Goal: Transaction & Acquisition: Book appointment/travel/reservation

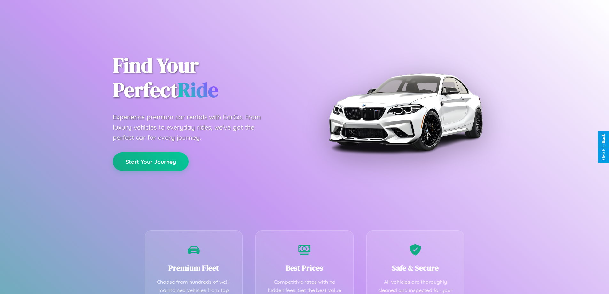
scroll to position [186, 0]
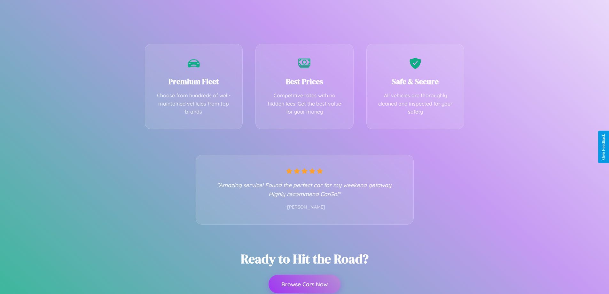
click at [304, 284] on button "Browse Cars Now" at bounding box center [305, 284] width 72 height 19
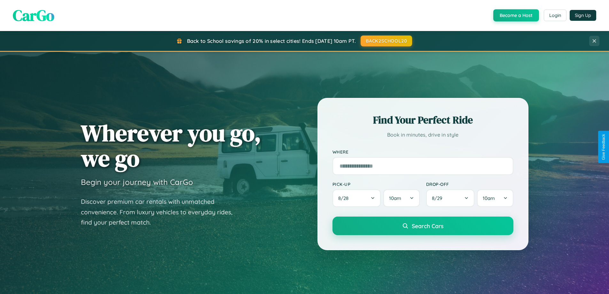
scroll to position [276, 0]
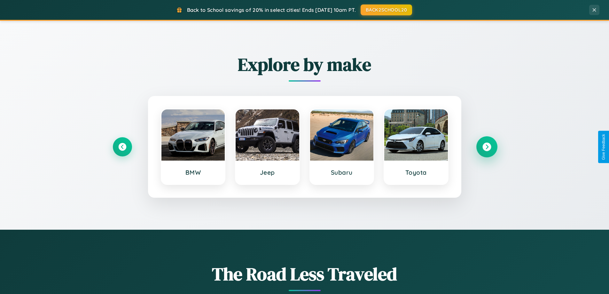
click at [487, 147] on icon at bounding box center [486, 147] width 9 height 9
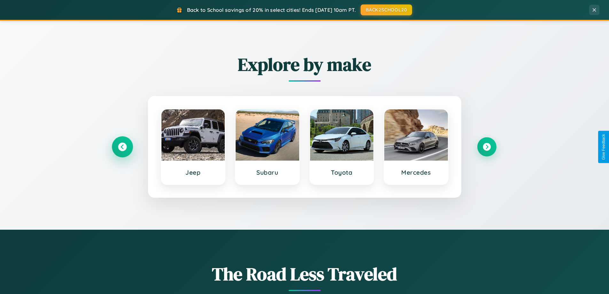
click at [122, 147] on icon at bounding box center [122, 147] width 9 height 9
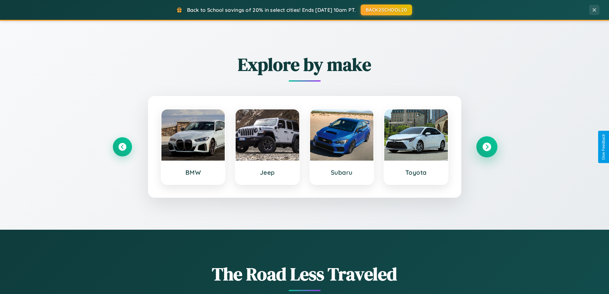
click at [487, 147] on icon at bounding box center [486, 147] width 9 height 9
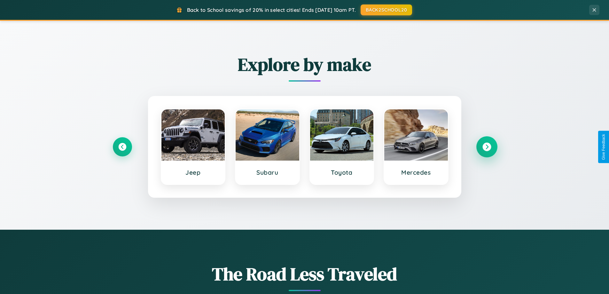
click at [487, 147] on icon at bounding box center [486, 147] width 9 height 9
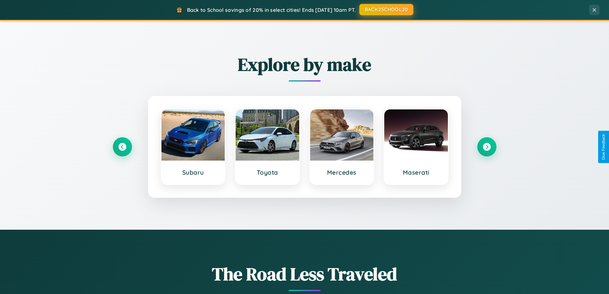
click at [386, 10] on button "BACK2SCHOOL20" at bounding box center [386, 10] width 54 height 12
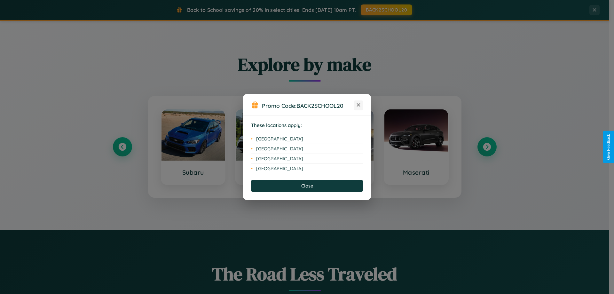
click at [358, 105] on icon at bounding box center [359, 105] width 4 height 4
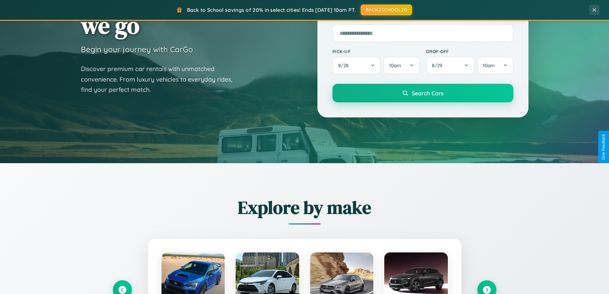
scroll to position [0, 0]
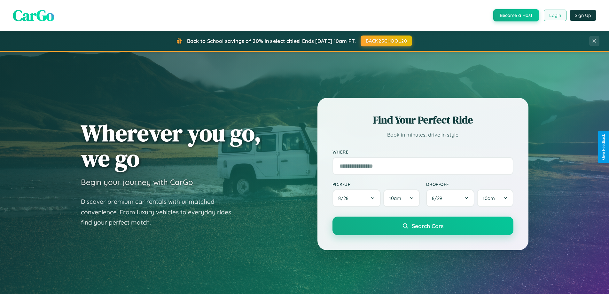
click at [555, 15] on button "Login" at bounding box center [555, 16] width 23 height 12
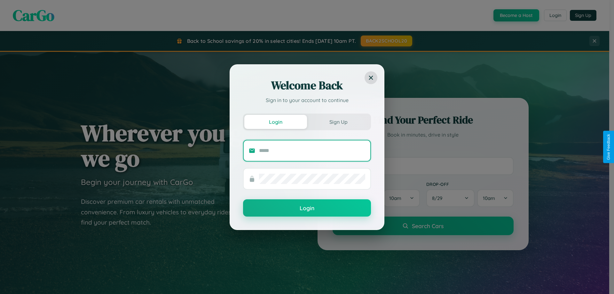
click at [312, 150] on input "text" at bounding box center [312, 150] width 106 height 10
type input "**********"
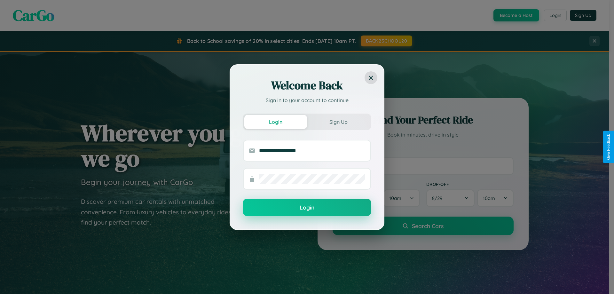
click at [307, 207] on button "Login" at bounding box center [307, 207] width 128 height 17
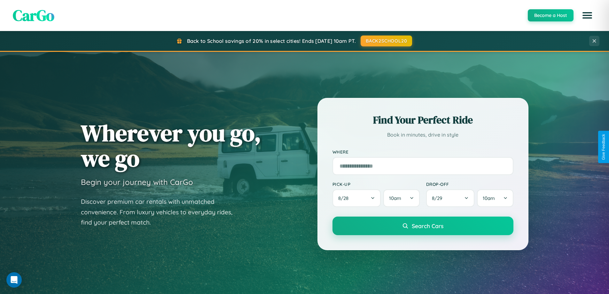
scroll to position [19, 0]
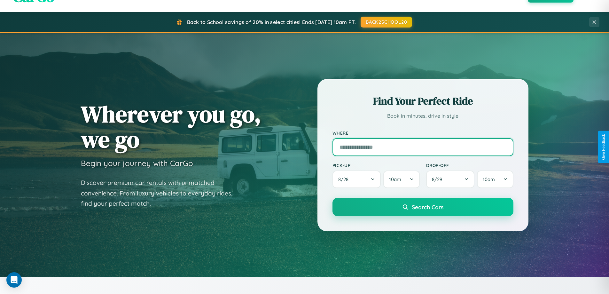
click at [423, 147] on input "text" at bounding box center [422, 147] width 181 height 18
type input "**********"
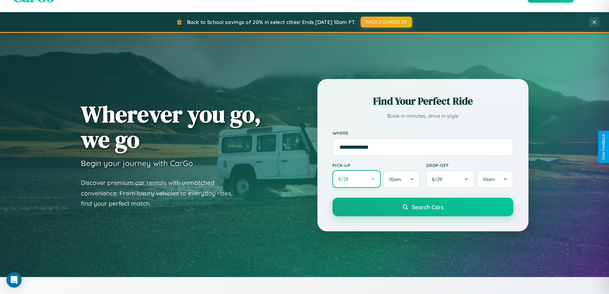
click at [356, 179] on button "8 / 28" at bounding box center [356, 179] width 49 height 18
select select "*"
select select "****"
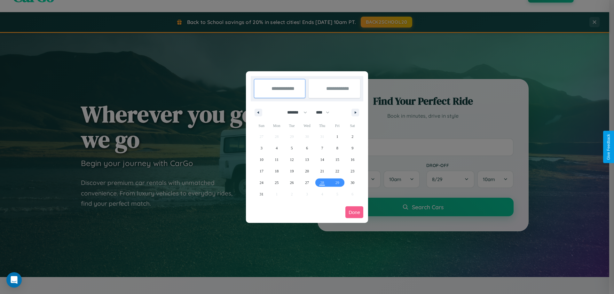
drag, startPoint x: 294, startPoint y: 112, endPoint x: 307, endPoint y: 128, distance: 20.5
click at [294, 112] on select "******* ******** ***** ***** *** **** **** ****** ********* ******* ******** **…" at bounding box center [295, 112] width 27 height 11
select select "*"
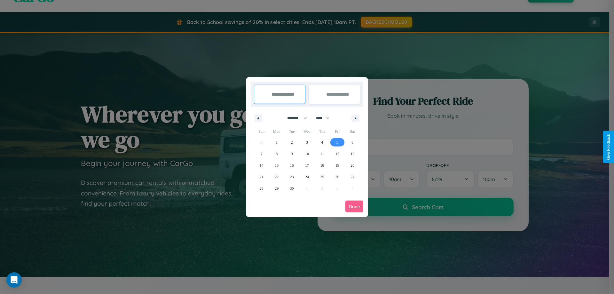
click at [337, 142] on span "5" at bounding box center [337, 143] width 2 height 12
type input "**********"
click at [337, 153] on span "12" at bounding box center [337, 154] width 4 height 12
type input "**********"
click at [354, 206] on button "Done" at bounding box center [354, 206] width 18 height 12
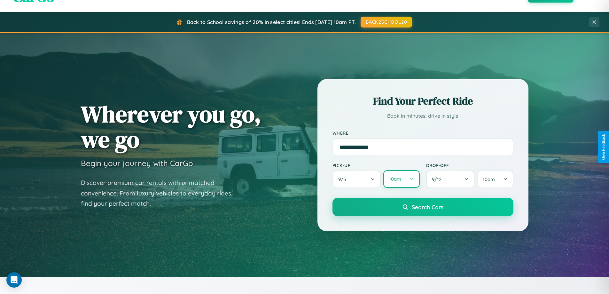
click at [401, 179] on button "10am" at bounding box center [401, 179] width 36 height 18
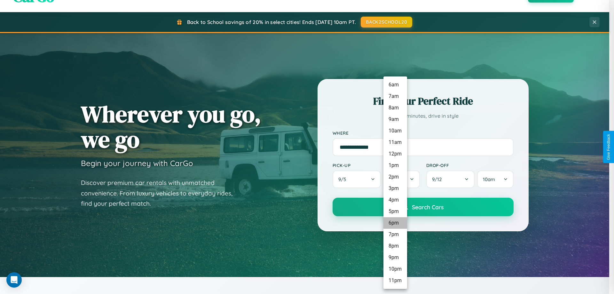
click at [395, 223] on li "6pm" at bounding box center [395, 223] width 24 height 12
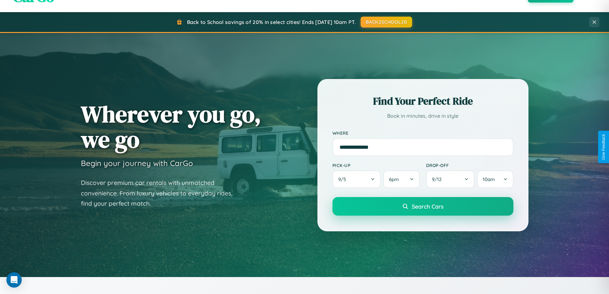
click at [423, 207] on span "Search Cars" at bounding box center [428, 206] width 32 height 7
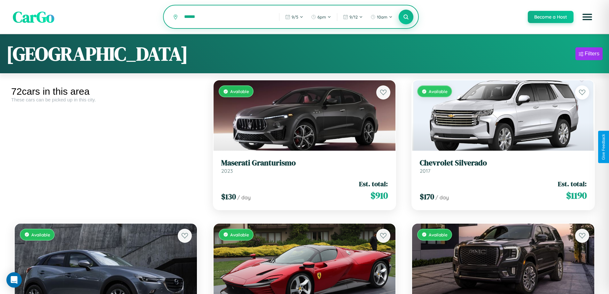
type input "******"
click at [406, 17] on icon at bounding box center [406, 17] width 6 height 6
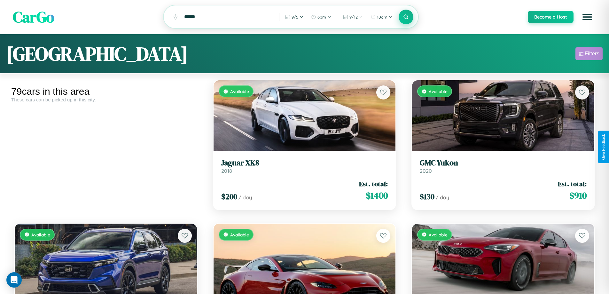
click at [589, 55] on div "Filters" at bounding box center [592, 54] width 15 height 6
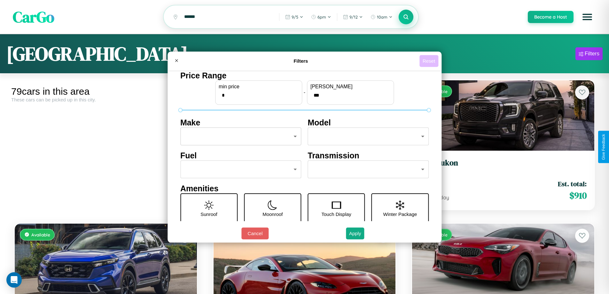
click at [430, 61] on button "Reset" at bounding box center [428, 61] width 19 height 12
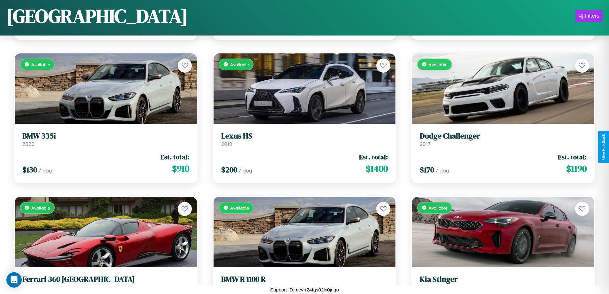
scroll to position [2810, 0]
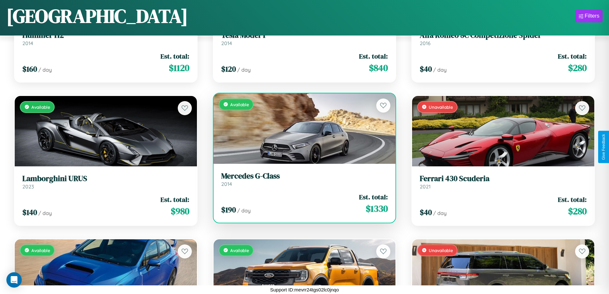
click at [302, 128] on div "Available" at bounding box center [305, 128] width 182 height 70
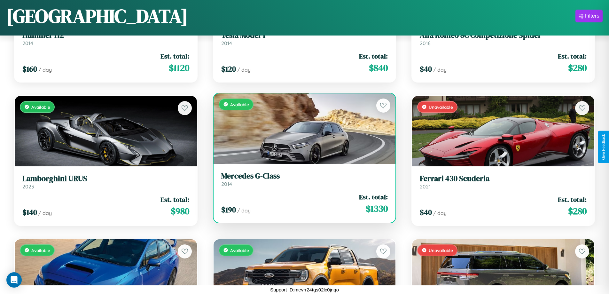
click at [302, 128] on div "Available" at bounding box center [305, 128] width 182 height 70
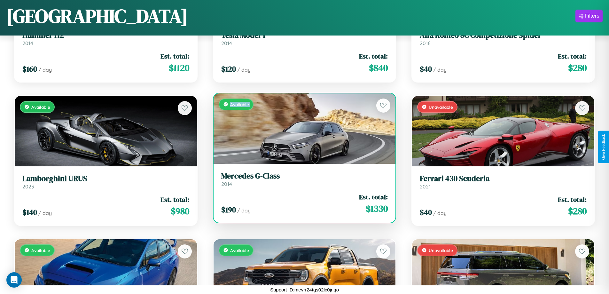
click at [302, 128] on div "Available" at bounding box center [305, 128] width 182 height 70
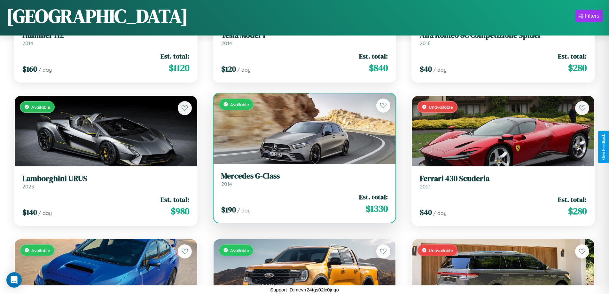
click at [302, 128] on div "Available" at bounding box center [305, 128] width 182 height 70
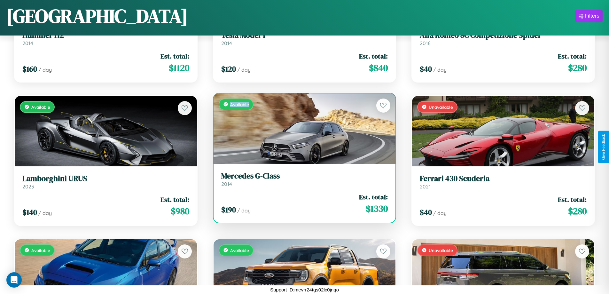
click at [302, 128] on div "Available" at bounding box center [305, 128] width 182 height 70
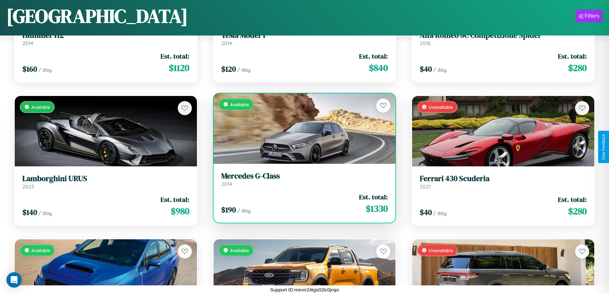
click at [302, 179] on h3 "Mercedes G-Class" at bounding box center [304, 175] width 167 height 9
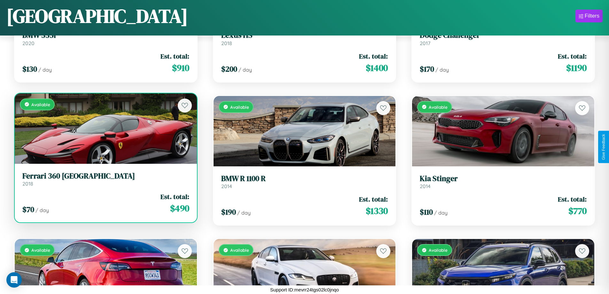
click at [105, 181] on link "Ferrari 360 Modena 2018" at bounding box center [105, 179] width 167 height 16
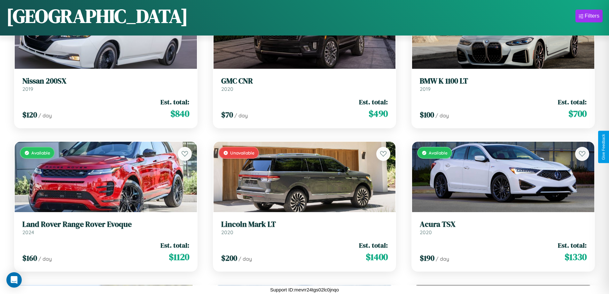
scroll to position [376, 0]
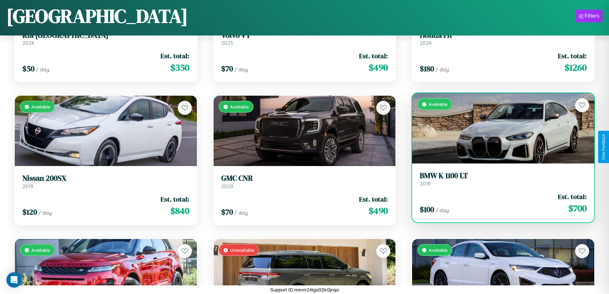
click at [499, 181] on link "BMW K 1100 LT 2019" at bounding box center [503, 179] width 167 height 16
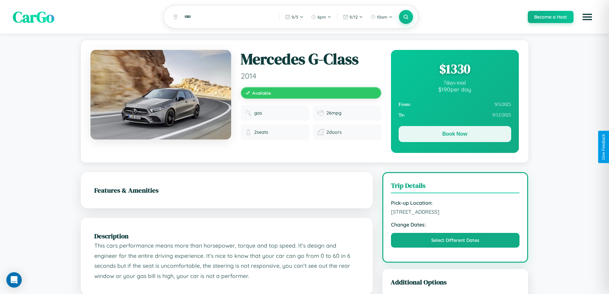
click at [455, 135] on button "Book Now" at bounding box center [455, 134] width 113 height 16
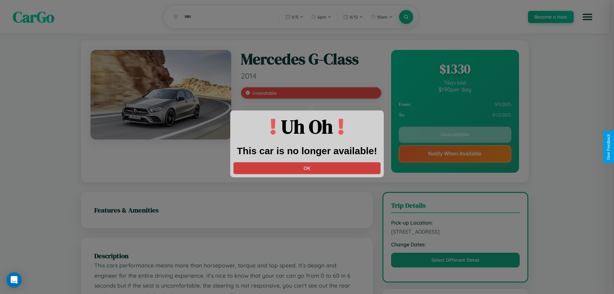
click at [307, 168] on button "OK" at bounding box center [306, 168] width 147 height 12
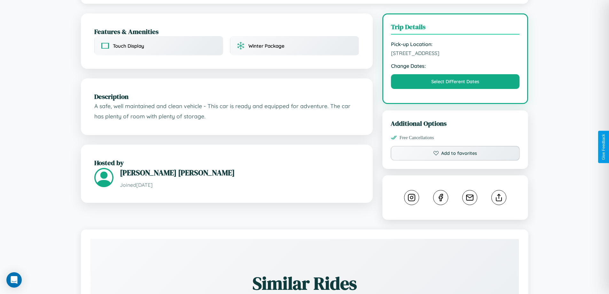
scroll to position [166, 0]
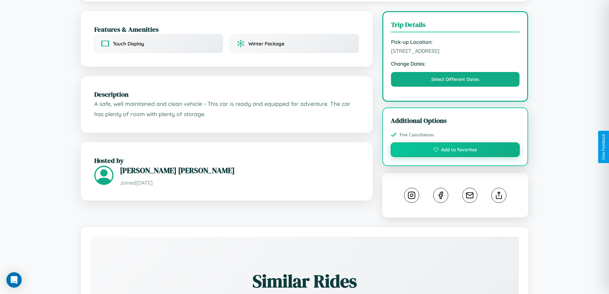
click at [455, 145] on button "Add to favorites" at bounding box center [455, 149] width 129 height 15
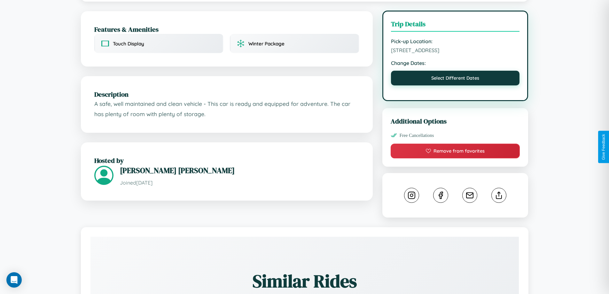
click at [455, 74] on button "Select Different Dates" at bounding box center [455, 78] width 129 height 15
select select "*"
select select "****"
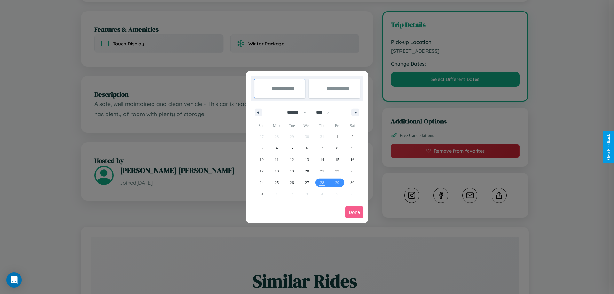
click at [294, 112] on select "******* ******** ***** ***** *** **** **** ****** ********* ******* ******** **…" at bounding box center [295, 112] width 27 height 11
select select "*"
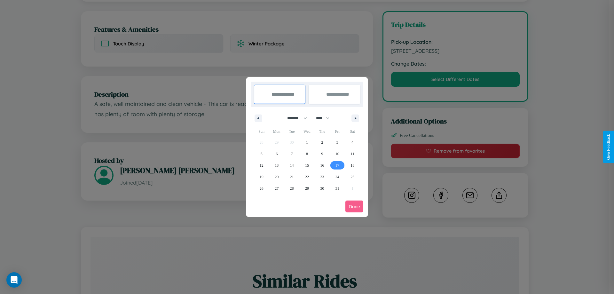
click at [337, 165] on span "17" at bounding box center [337, 166] width 4 height 12
type input "**********"
click at [261, 176] on span "19" at bounding box center [262, 177] width 4 height 12
type input "**********"
click at [354, 206] on button "Done" at bounding box center [354, 206] width 18 height 12
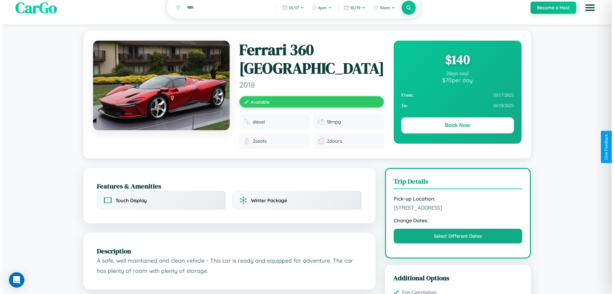
scroll to position [0, 0]
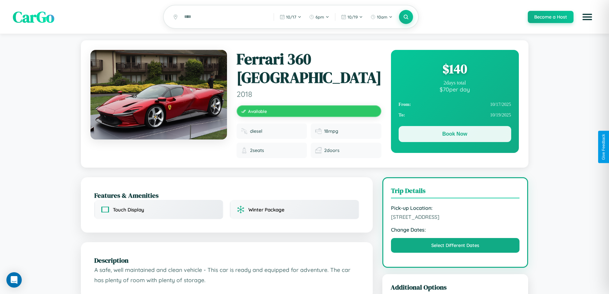
click at [455, 135] on button "Book Now" at bounding box center [455, 134] width 113 height 16
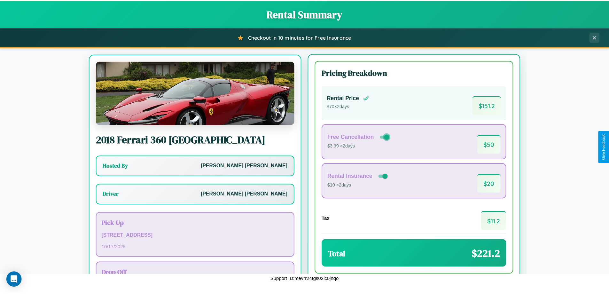
scroll to position [30, 0]
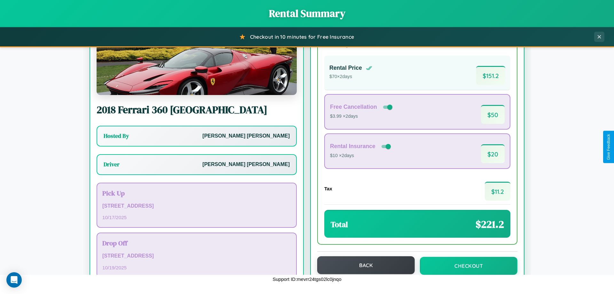
click at [363, 265] on button "Back" at bounding box center [366, 265] width 98 height 18
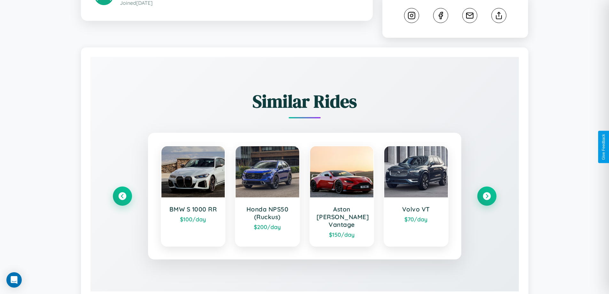
scroll to position [356, 0]
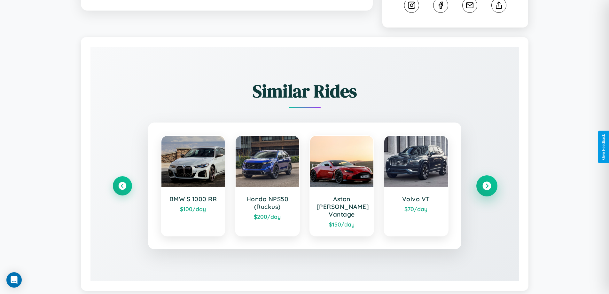
click at [487, 182] on icon at bounding box center [486, 186] width 9 height 9
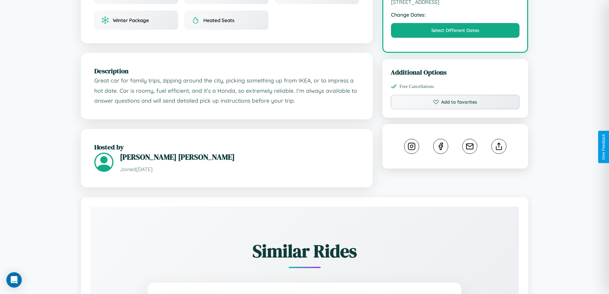
scroll to position [210, 0]
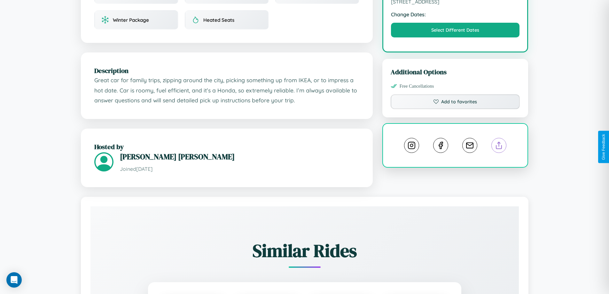
click at [499, 146] on line at bounding box center [499, 144] width 0 height 4
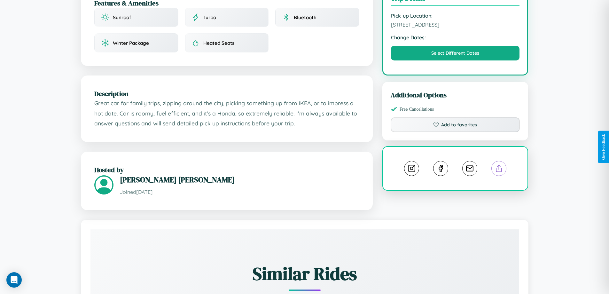
scroll to position [166, 0]
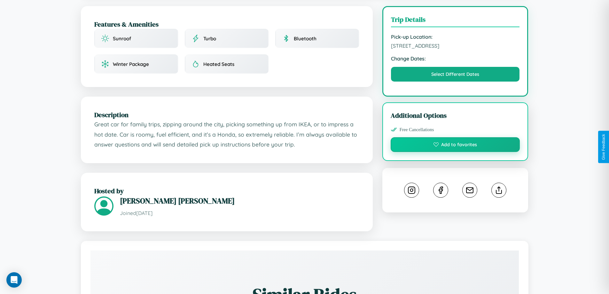
click at [455, 145] on button "Add to favorites" at bounding box center [455, 144] width 129 height 15
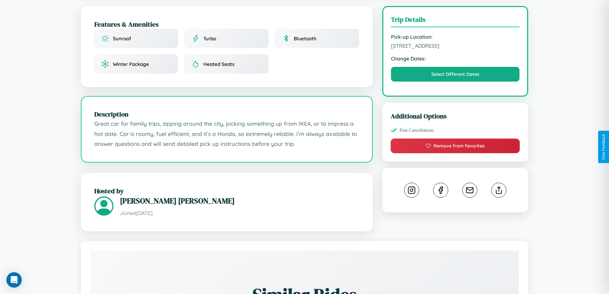
scroll to position [210, 0]
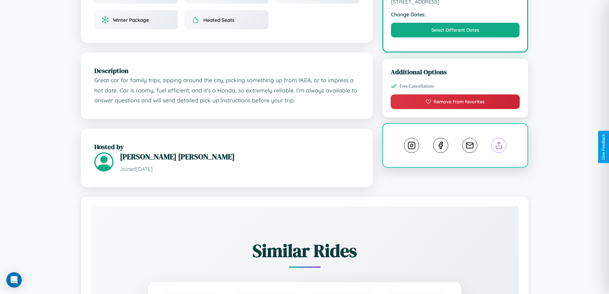
click at [499, 146] on line at bounding box center [499, 144] width 0 height 4
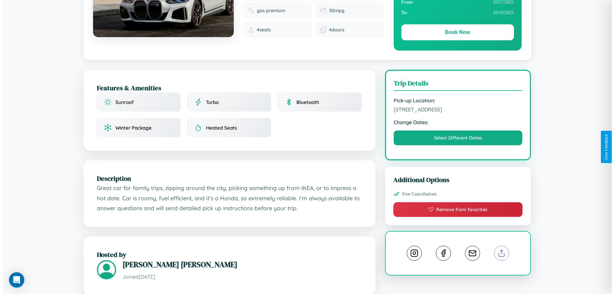
scroll to position [0, 0]
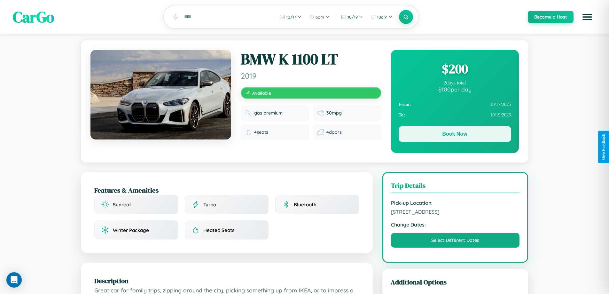
click at [455, 135] on button "Book Now" at bounding box center [455, 134] width 113 height 16
